Goal: Transaction & Acquisition: Purchase product/service

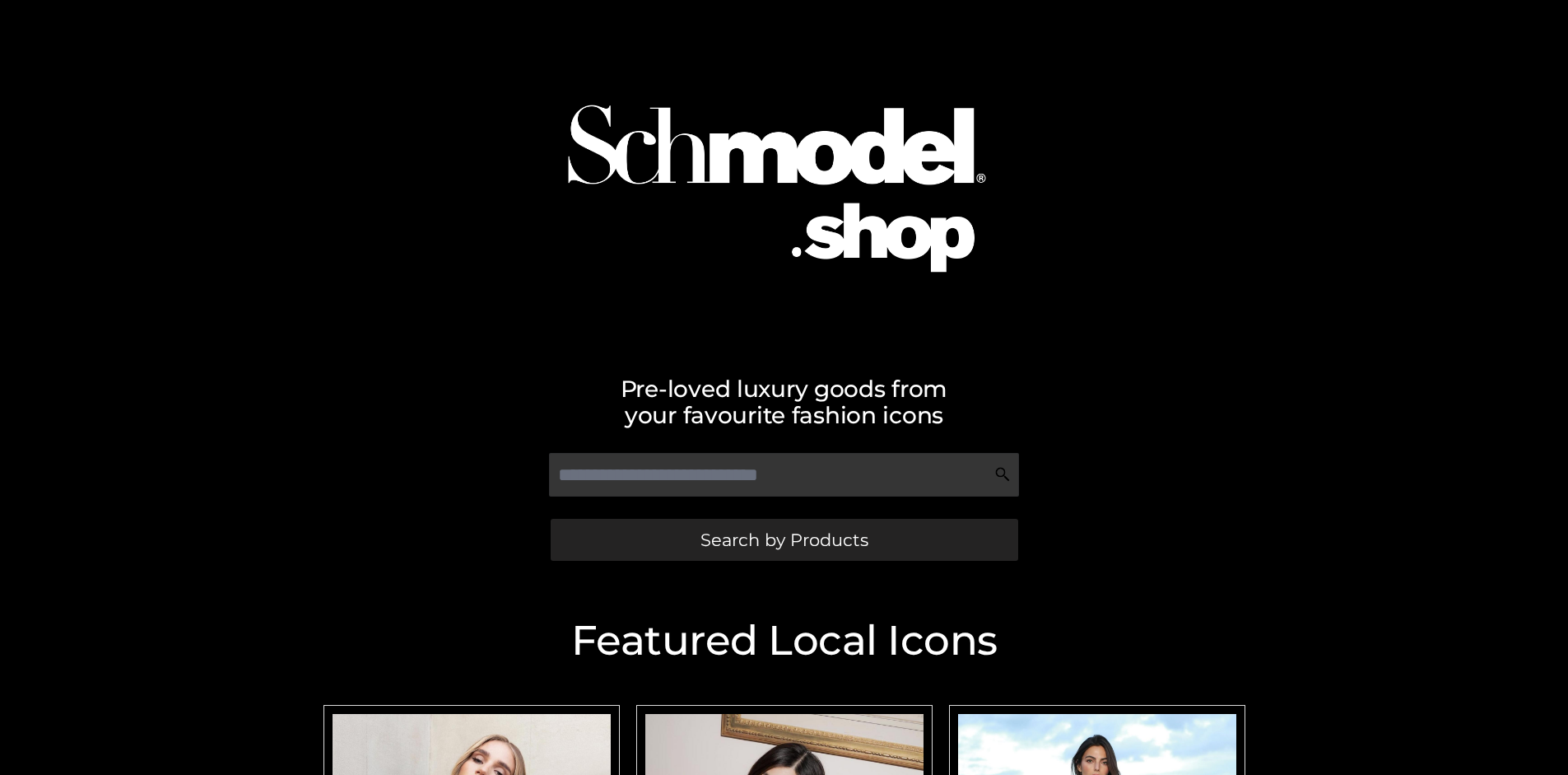
click at [784, 539] on span "Search by Products" at bounding box center [785, 539] width 168 height 17
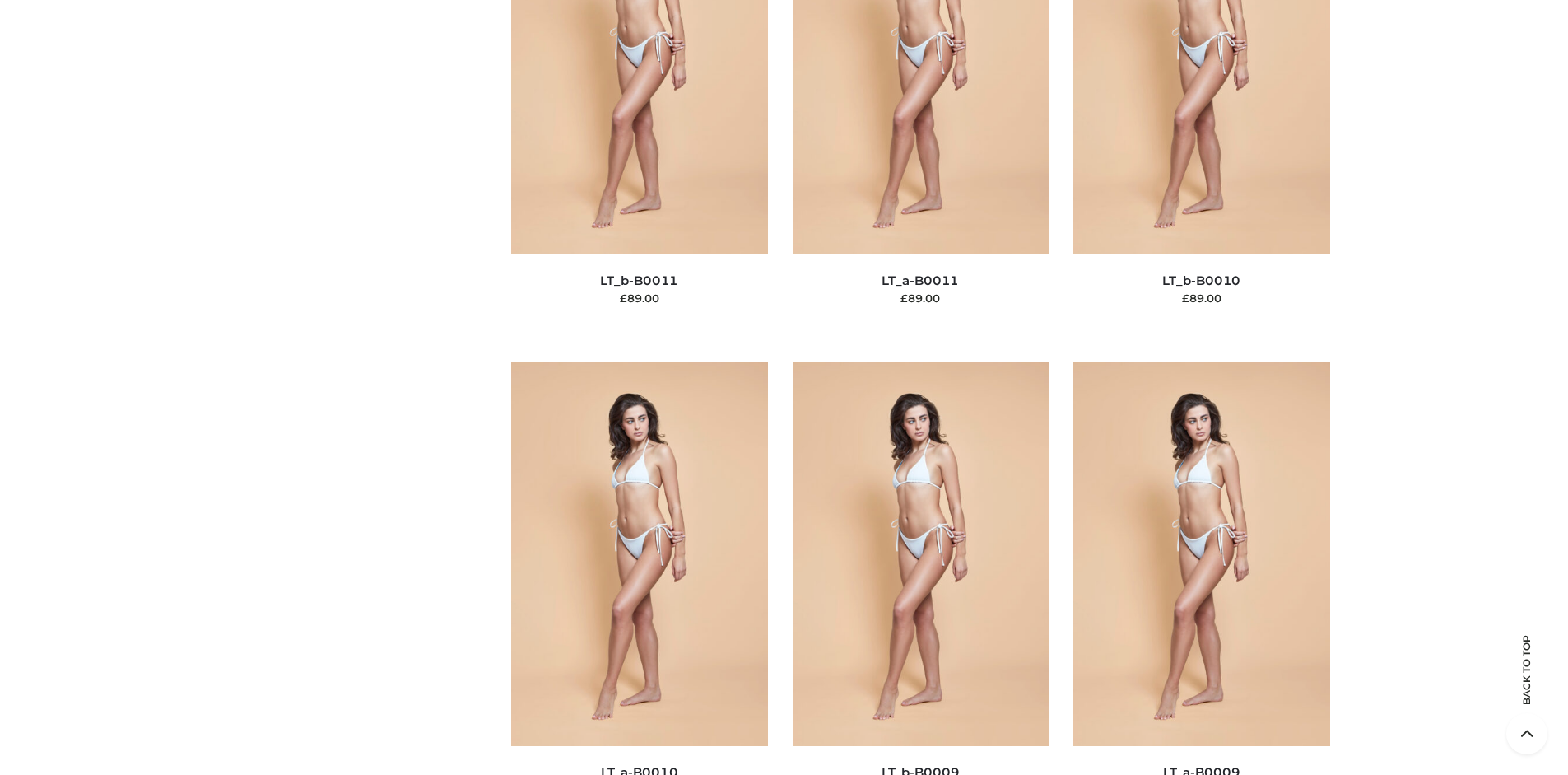
scroll to position [213, 0]
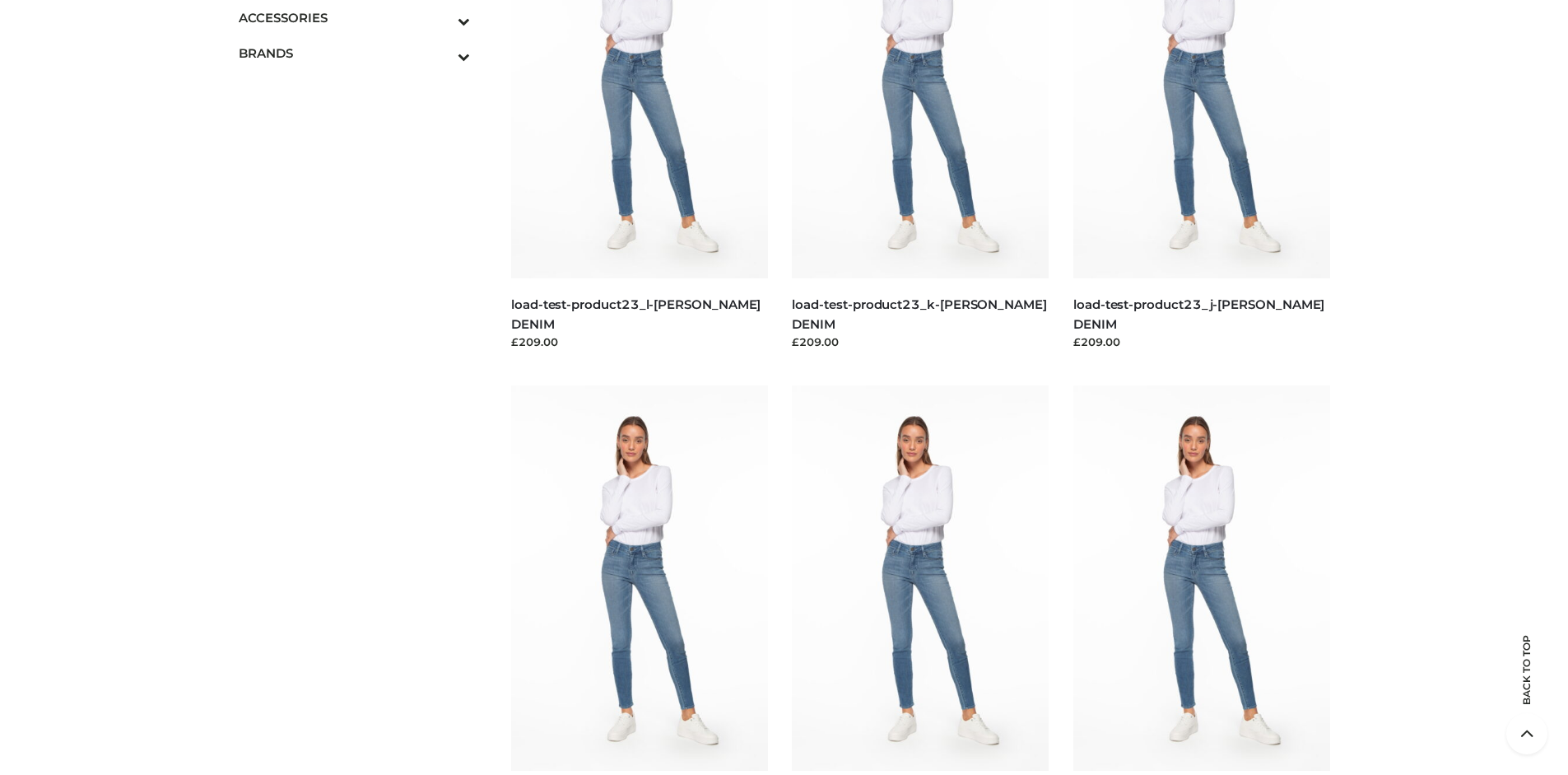
click at [441, 17] on icon "Toggle Submenu" at bounding box center [378, 21] width 184 height 19
click at [362, 88] on span "JEWELRY" at bounding box center [363, 88] width 216 height 19
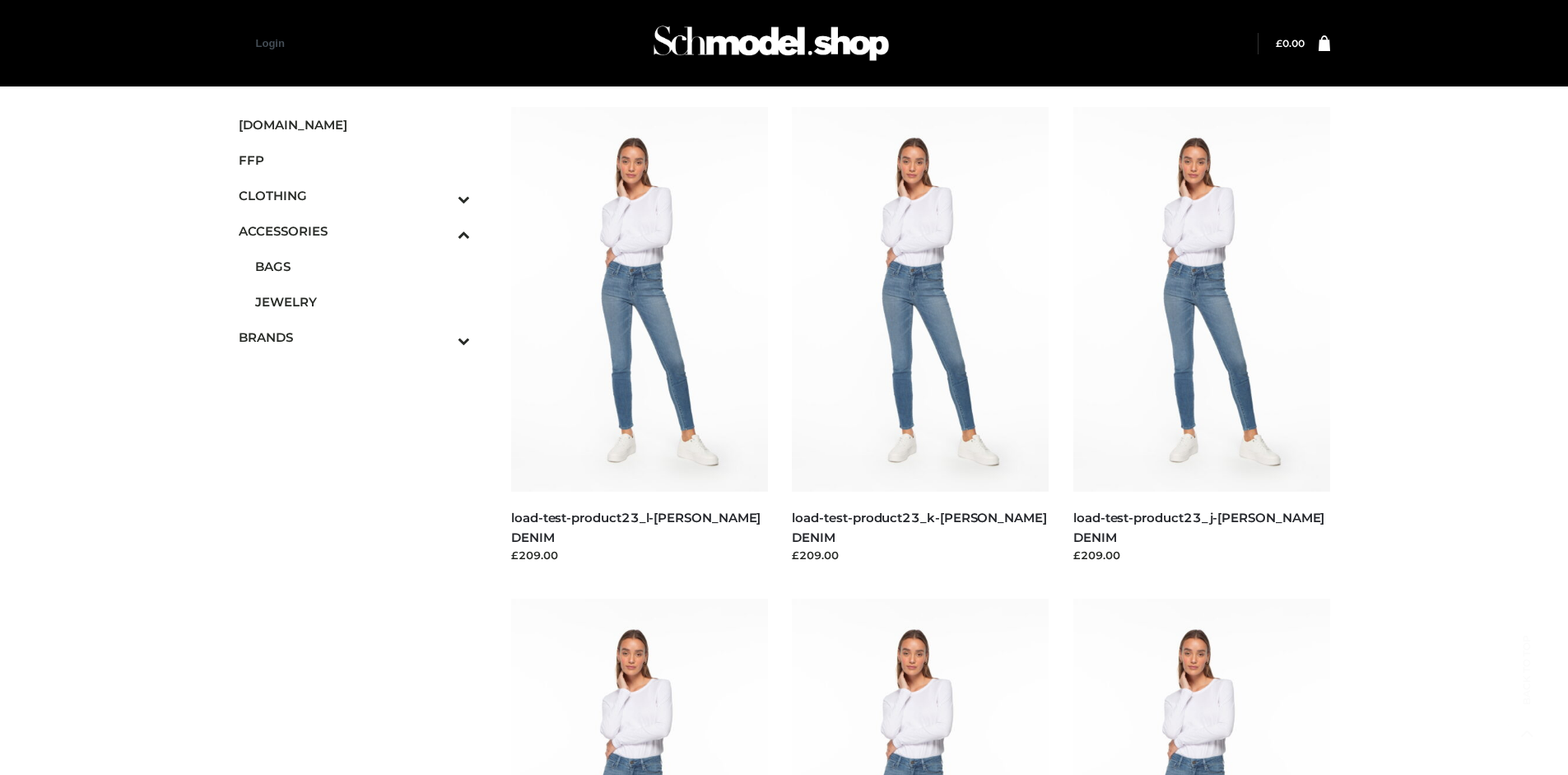
scroll to position [2758, 0]
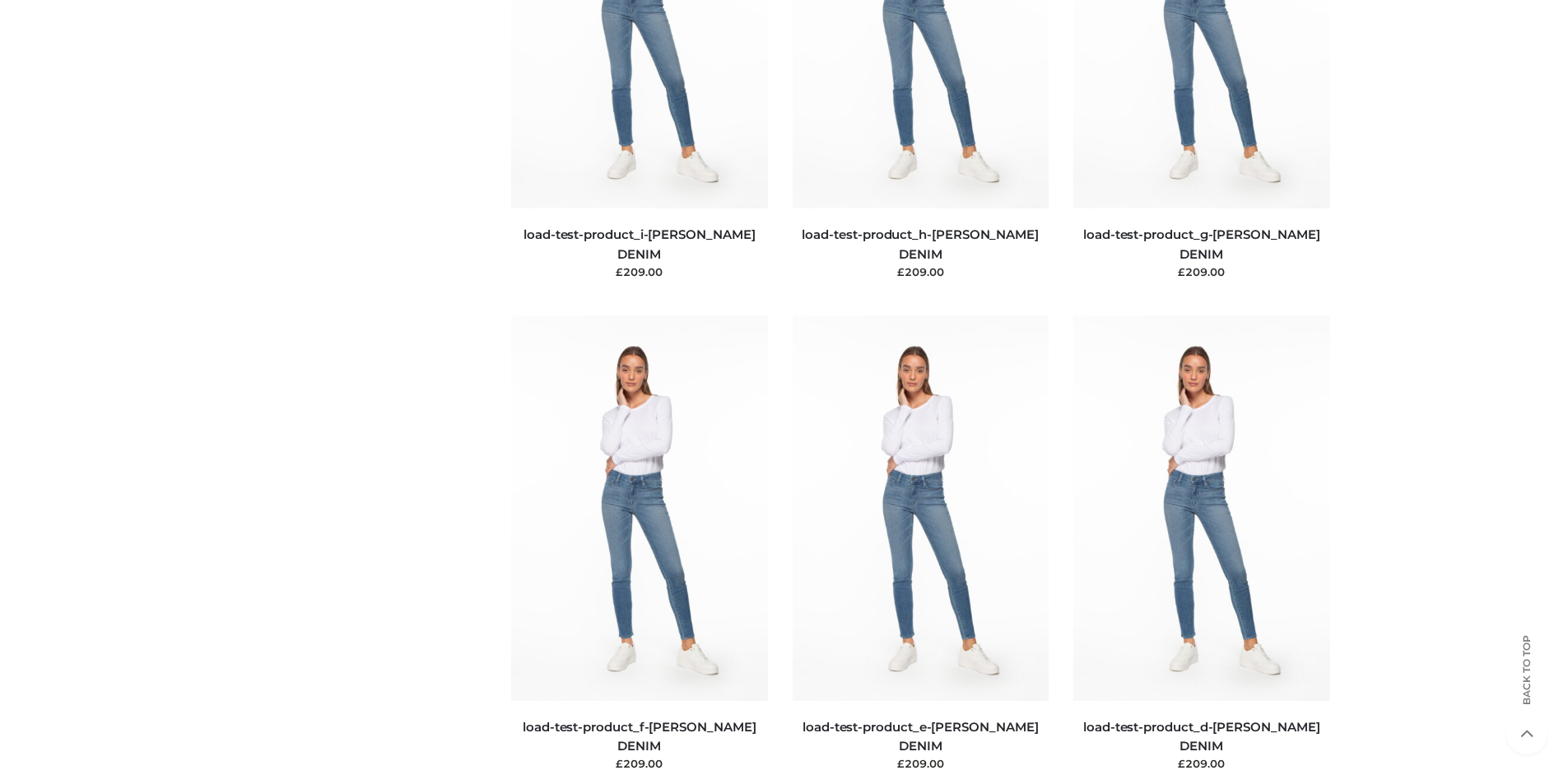
click at [1201, 544] on img at bounding box center [1202, 507] width 257 height 384
